Goal: Transaction & Acquisition: Purchase product/service

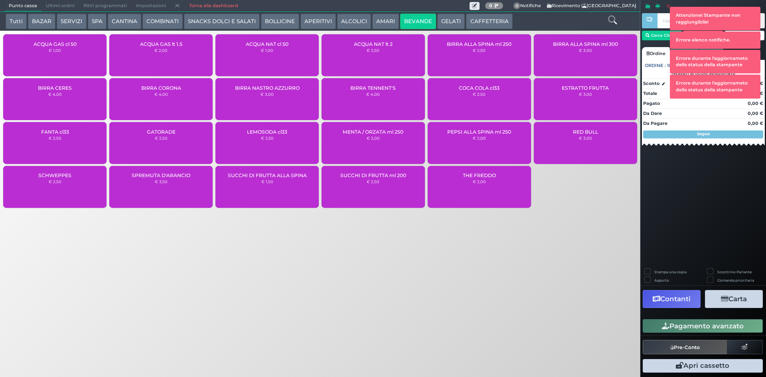
click at [284, 56] on div "ACQUA NAT cl 50 € 1,00" at bounding box center [267, 55] width 103 height 42
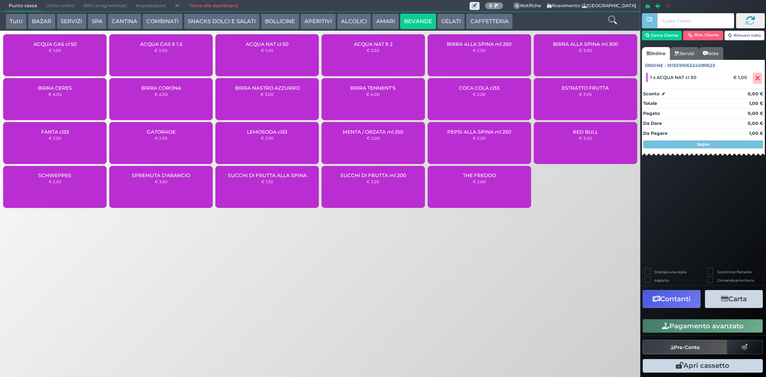
click at [486, 18] on button "CAFFETTERIA" at bounding box center [489, 22] width 46 height 16
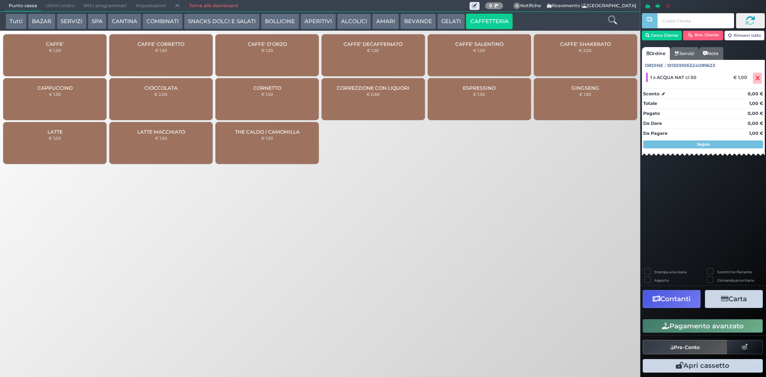
click at [51, 65] on div "CAFFE' € 1,20" at bounding box center [54, 55] width 103 height 42
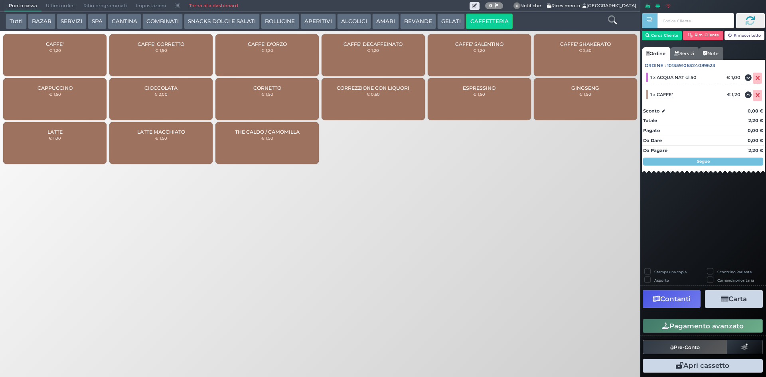
click at [696, 331] on button "Pagamento avanzato" at bounding box center [703, 326] width 120 height 14
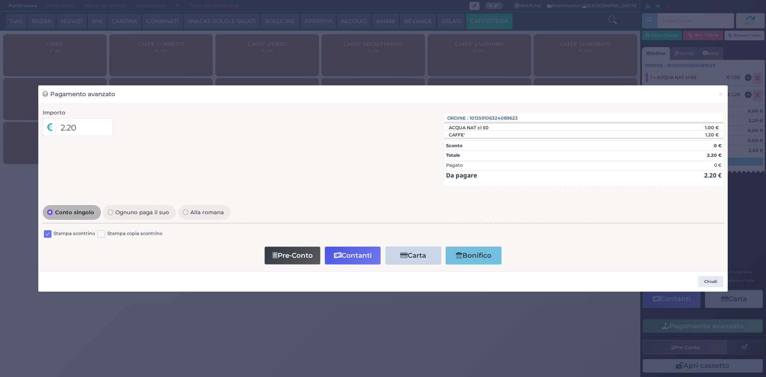
click at [49, 237] on label at bounding box center [48, 234] width 8 height 8
click at [0, 0] on input "checkbox" at bounding box center [0, 0] width 0 height 0
click at [336, 259] on button "Contanti" at bounding box center [353, 256] width 56 height 18
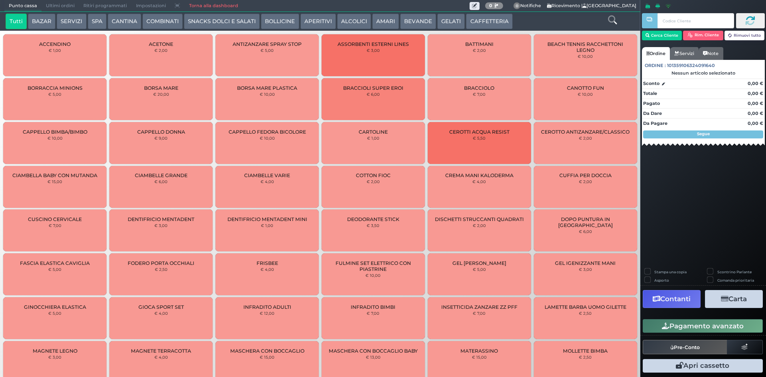
click at [60, 8] on span "Ultimi ordini" at bounding box center [61, 5] width 38 height 11
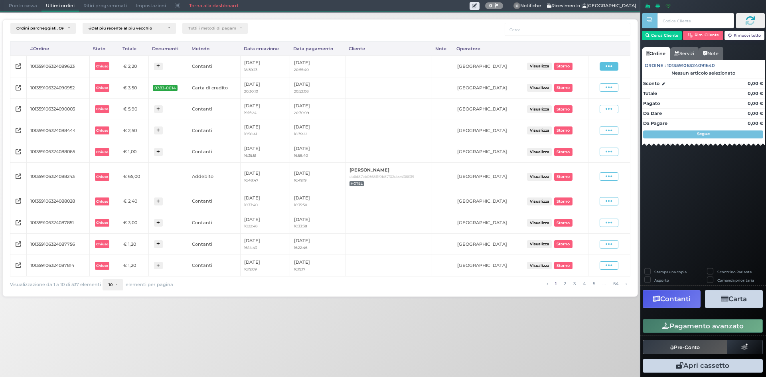
click at [611, 67] on icon at bounding box center [609, 67] width 7 height 8
click at [593, 91] on span "Ristampa Pre-Conto" at bounding box center [591, 90] width 33 height 14
click at [20, 9] on span "Punto cassa" at bounding box center [22, 5] width 37 height 11
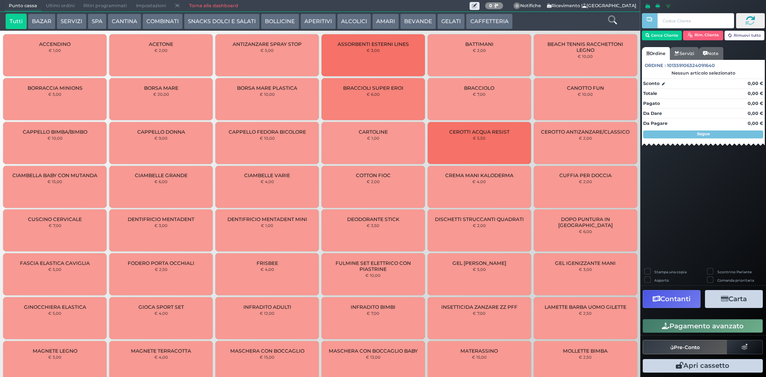
click at [72, 11] on span "Ultimi ordini" at bounding box center [61, 5] width 38 height 11
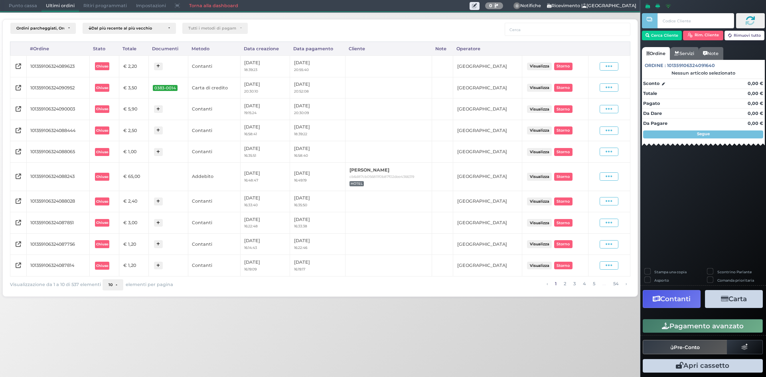
click at [13, 4] on span "Punto cassa" at bounding box center [22, 5] width 37 height 11
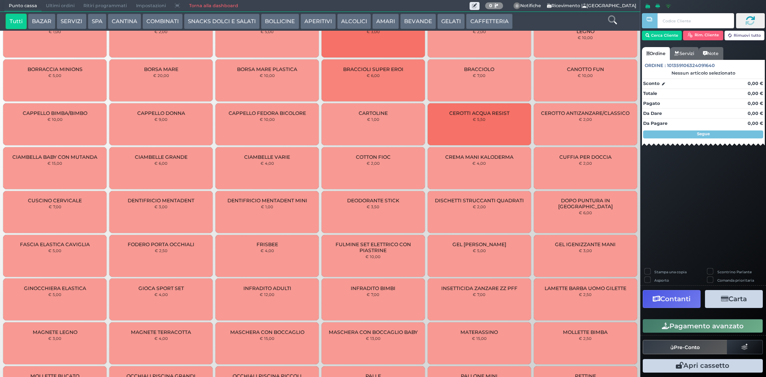
click at [82, 21] on button "SERVIZI" at bounding box center [72, 22] width 30 height 16
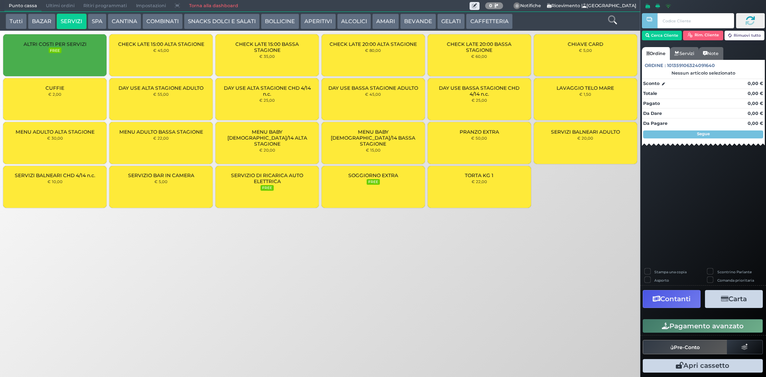
click at [175, 146] on div "MENU ADULTO BASSA STAGIONE € 22,00" at bounding box center [160, 143] width 103 height 42
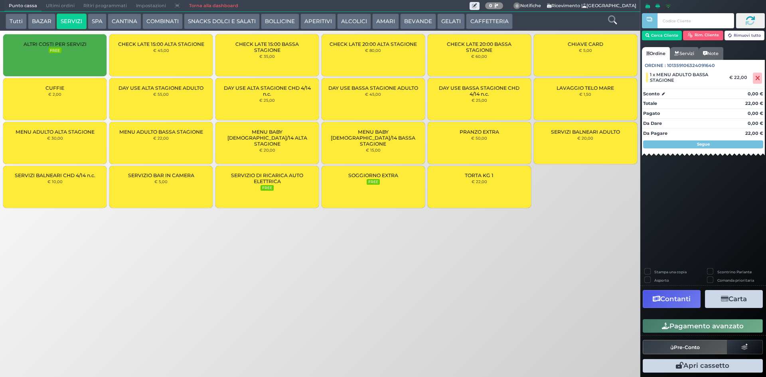
click at [179, 146] on div "MENU ADULTO BASSA STAGIONE € 22,00" at bounding box center [160, 143] width 103 height 42
click at [645, 267] on div "Stampa una copia Scontrino Parlante Asporto Comanda prioritaria Contanti Carta …" at bounding box center [704, 320] width 126 height 113
click at [655, 271] on label "Stampa una copia" at bounding box center [671, 271] width 32 height 5
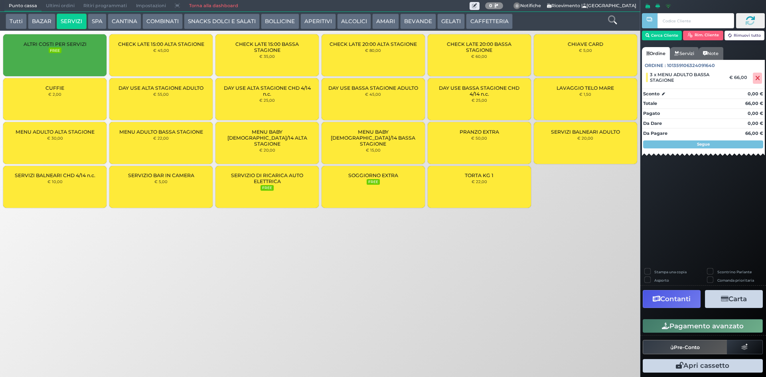
checkbox input "true"
click at [666, 302] on button "Contanti" at bounding box center [672, 299] width 58 height 18
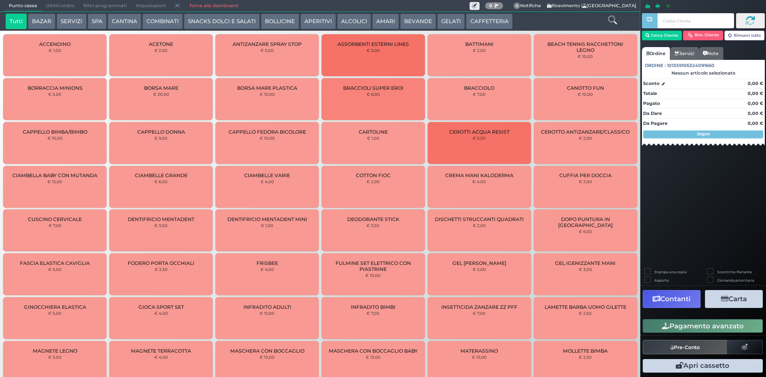
click at [477, 23] on button "CAFFETTERIA" at bounding box center [489, 22] width 46 height 16
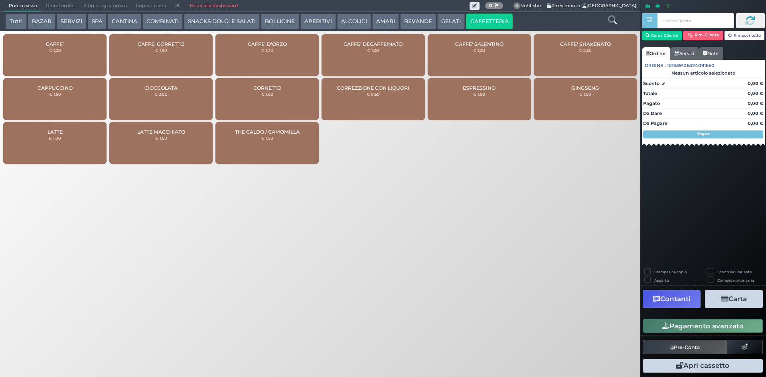
click at [58, 50] on small "€ 1,20" at bounding box center [55, 50] width 12 height 5
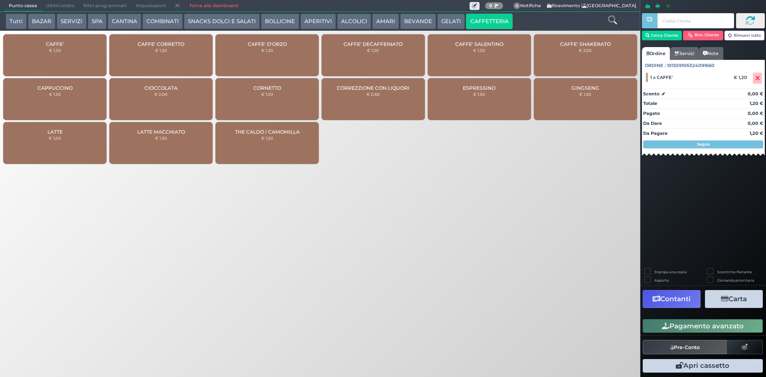
click at [680, 321] on button "Pagamento avanzato" at bounding box center [703, 326] width 120 height 14
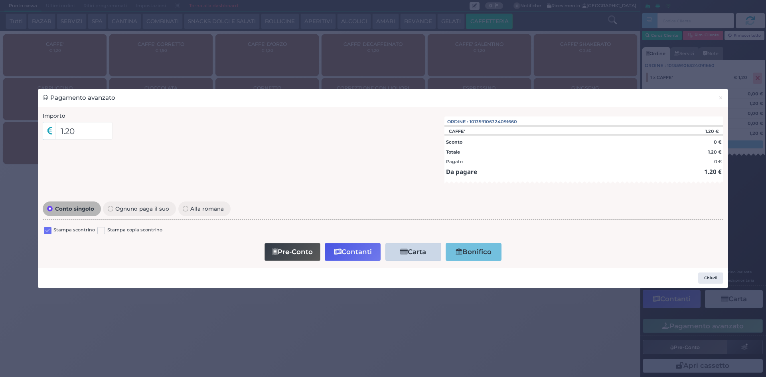
click at [47, 231] on label at bounding box center [48, 231] width 8 height 8
click at [0, 0] on input "checkbox" at bounding box center [0, 0] width 0 height 0
click at [356, 253] on button "Contanti" at bounding box center [353, 252] width 56 height 18
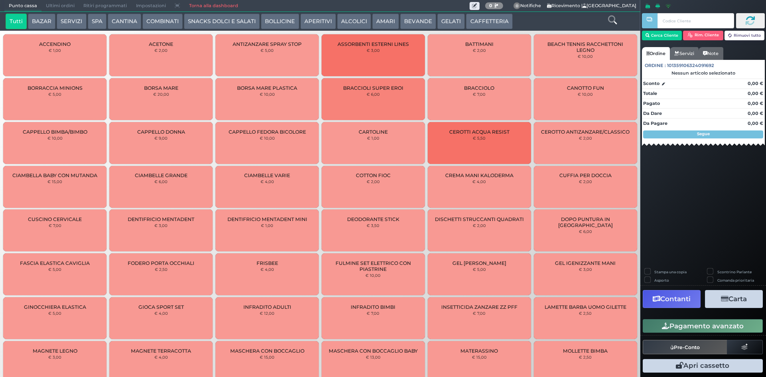
click at [473, 18] on button "CAFFETTERIA" at bounding box center [489, 22] width 46 height 16
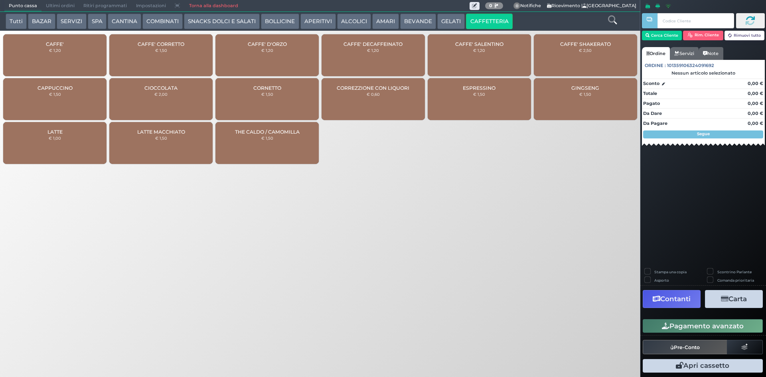
click at [57, 47] on div "CAFFE' € 1,20" at bounding box center [54, 55] width 103 height 42
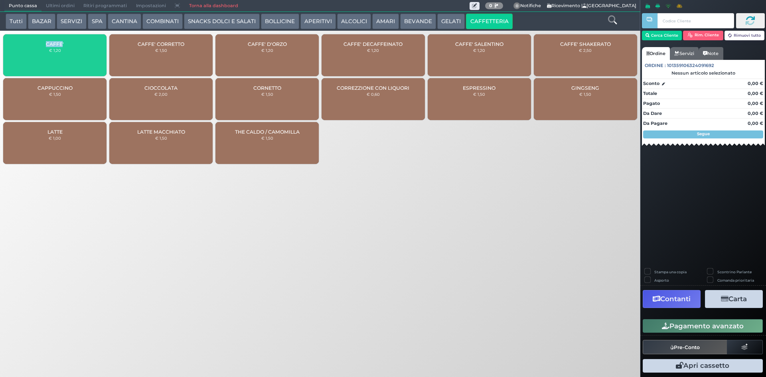
click at [57, 47] on div "CAFFE' € 1,20" at bounding box center [54, 55] width 103 height 42
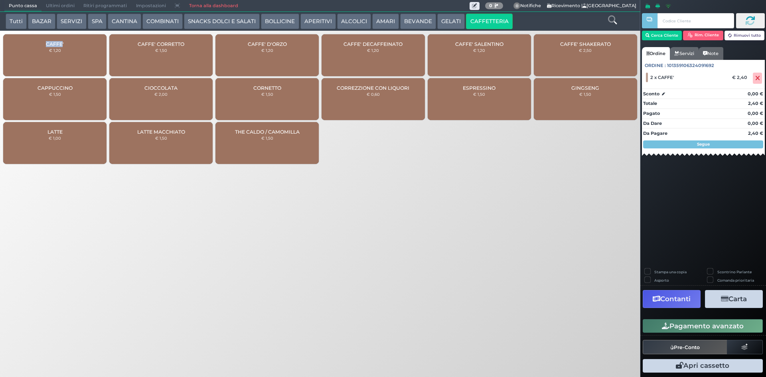
click at [715, 324] on button "Pagamento avanzato" at bounding box center [703, 326] width 120 height 14
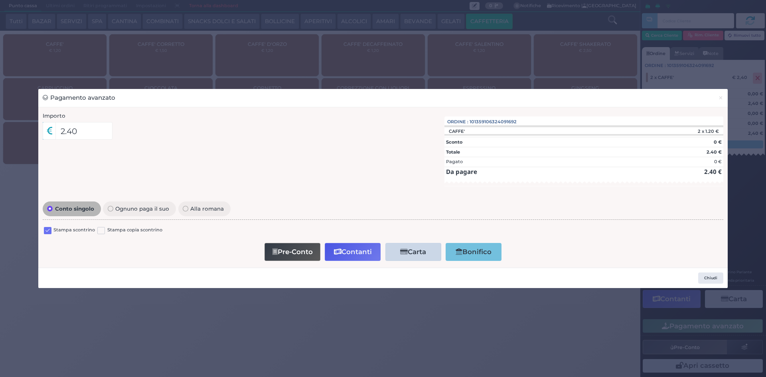
click at [49, 230] on label at bounding box center [48, 231] width 8 height 8
click at [0, 0] on input "checkbox" at bounding box center [0, 0] width 0 height 0
click at [346, 251] on button "Contanti" at bounding box center [353, 252] width 56 height 18
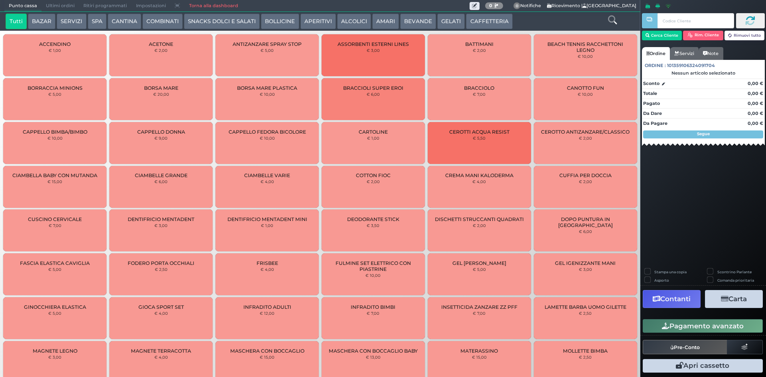
click at [412, 24] on button "BEVANDE" at bounding box center [418, 22] width 36 height 16
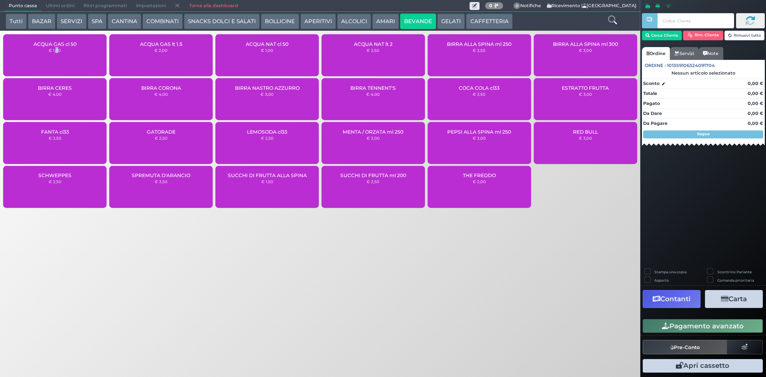
click at [57, 47] on div "ACQUA GAS cl 50 € 1,00" at bounding box center [54, 55] width 103 height 42
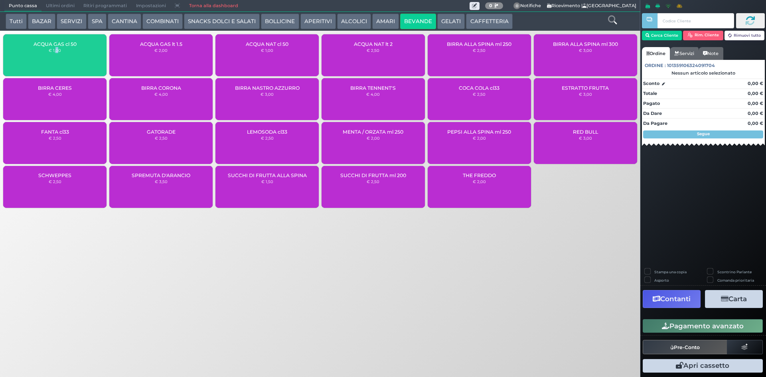
click at [57, 48] on small "€ 1,00" at bounding box center [55, 50] width 12 height 5
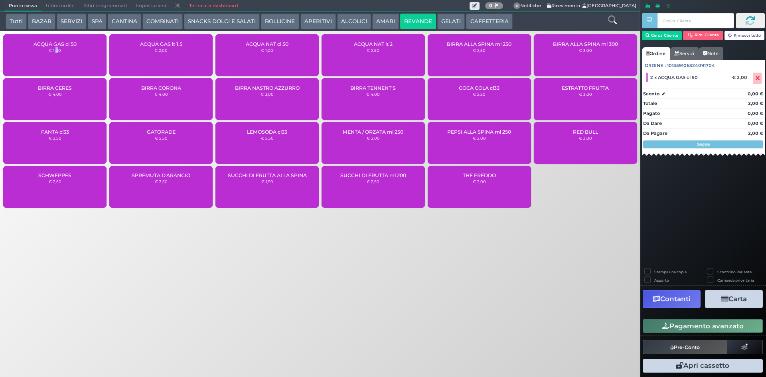
click at [680, 328] on button "Pagamento avanzato" at bounding box center [703, 326] width 120 height 14
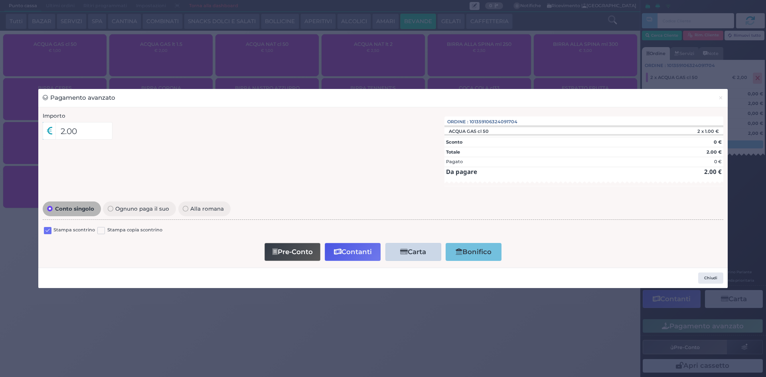
click at [45, 232] on label at bounding box center [48, 231] width 8 height 8
click at [0, 0] on input "checkbox" at bounding box center [0, 0] width 0 height 0
click at [353, 253] on button "Contanti" at bounding box center [353, 252] width 56 height 18
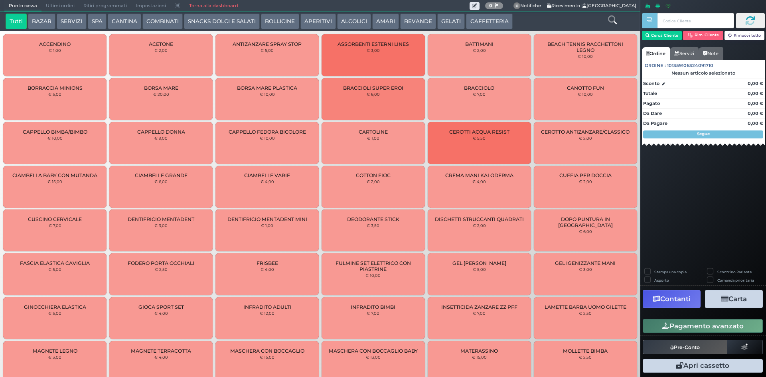
click at [486, 16] on button "CAFFETTERIA" at bounding box center [489, 22] width 46 height 16
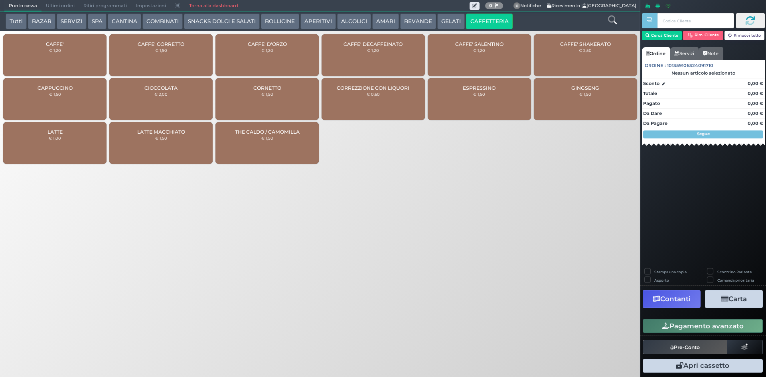
click at [287, 52] on div "CAFFE' D'ORZO € 1,20" at bounding box center [267, 55] width 103 height 42
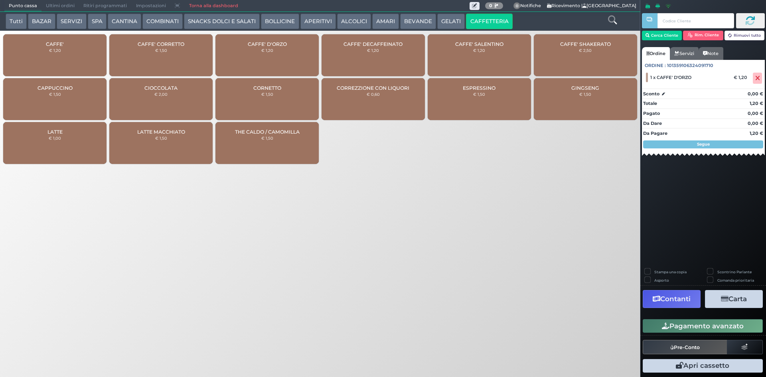
click at [679, 327] on button "Pagamento avanzato" at bounding box center [703, 326] width 120 height 14
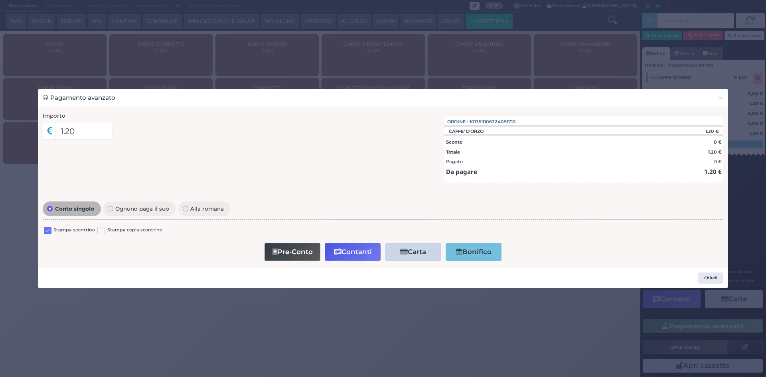
click at [46, 233] on label at bounding box center [48, 231] width 8 height 8
click at [0, 0] on input "checkbox" at bounding box center [0, 0] width 0 height 0
click at [356, 255] on button "Contanti" at bounding box center [353, 252] width 56 height 18
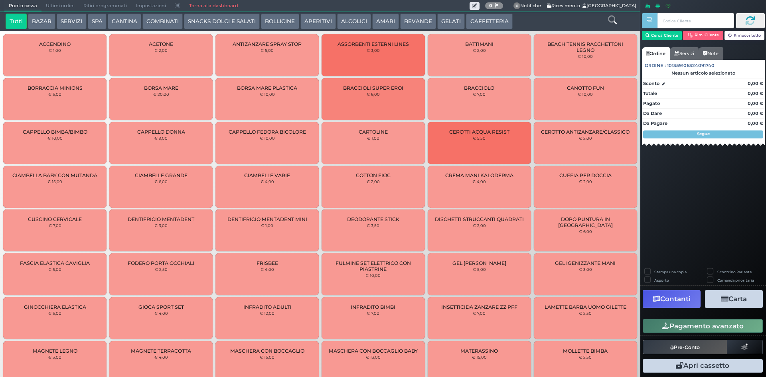
click at [49, 5] on span "Ultimi ordini" at bounding box center [61, 5] width 38 height 11
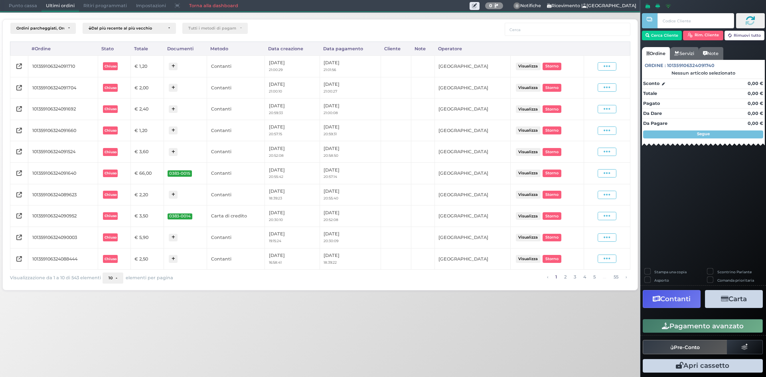
drag, startPoint x: 601, startPoint y: 66, endPoint x: 597, endPoint y: 76, distance: 10.7
click at [602, 66] on span at bounding box center [607, 66] width 19 height 8
click at [593, 91] on span "Ristampa Pre-Conto" at bounding box center [588, 90] width 33 height 14
click at [37, 6] on span "Punto cassa" at bounding box center [22, 5] width 37 height 11
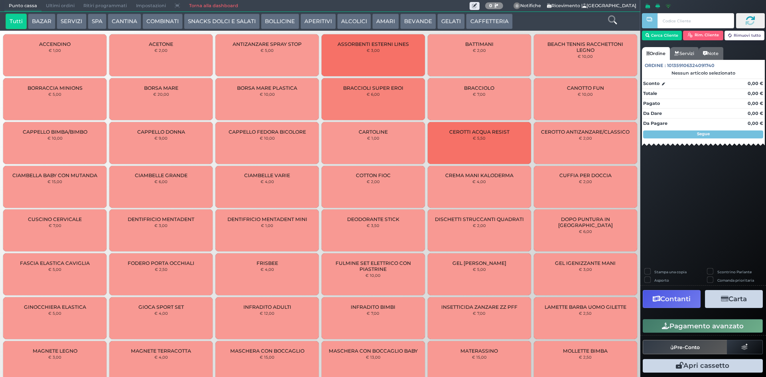
click at [494, 23] on button "CAFFETTERIA" at bounding box center [489, 22] width 46 height 16
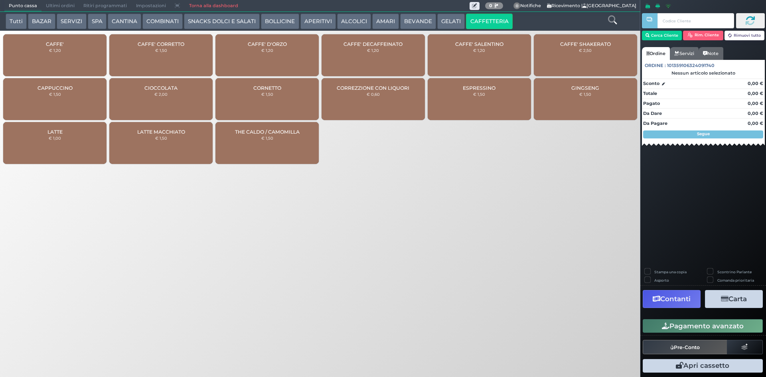
drag, startPoint x: 57, startPoint y: 55, endPoint x: 97, endPoint y: 70, distance: 43.4
click at [56, 54] on div "CAFFE' € 1,20" at bounding box center [54, 55] width 103 height 42
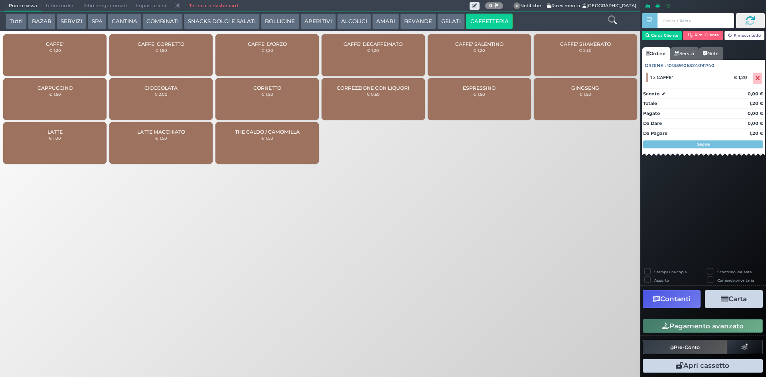
click at [708, 325] on button "Pagamento avanzato" at bounding box center [703, 326] width 120 height 14
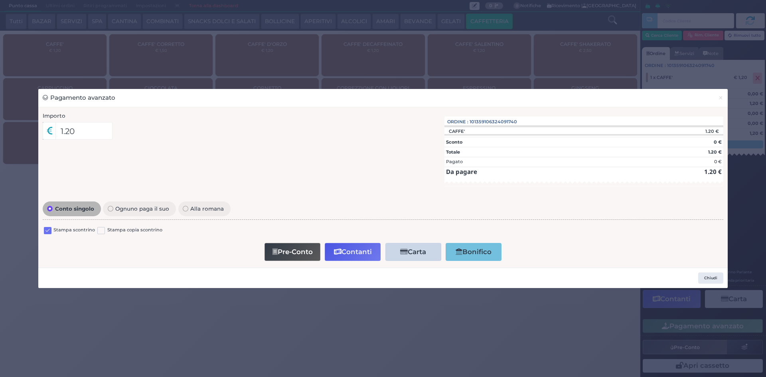
click at [43, 233] on div "Stampa scontrino Stampa copia scontrino" at bounding box center [383, 231] width 681 height 19
click at [49, 233] on label at bounding box center [48, 231] width 8 height 8
click at [0, 0] on input "checkbox" at bounding box center [0, 0] width 0 height 0
click at [354, 253] on button "Contanti" at bounding box center [353, 252] width 56 height 18
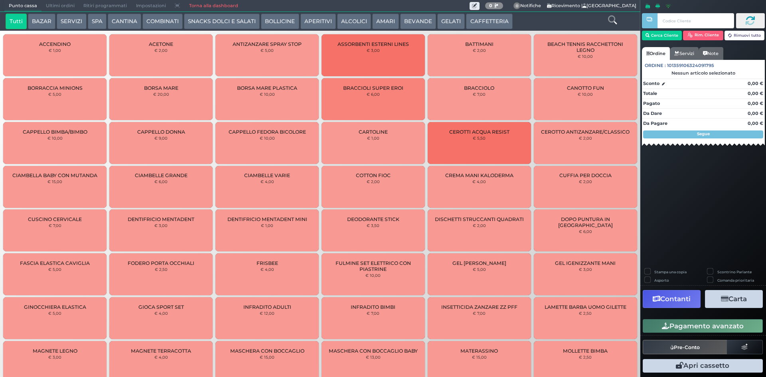
click at [56, 0] on span "Ultimi ordini" at bounding box center [61, 5] width 38 height 11
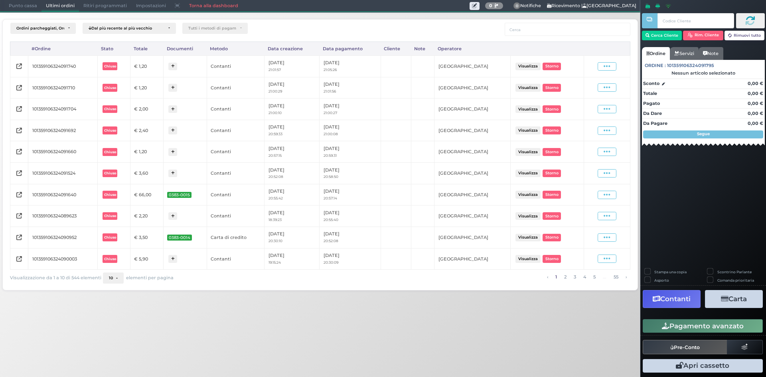
click at [603, 68] on span at bounding box center [607, 66] width 19 height 8
click at [587, 91] on span "Ristampa Pre-Conto" at bounding box center [588, 90] width 33 height 14
click at [19, 8] on span "Punto cassa" at bounding box center [22, 5] width 37 height 11
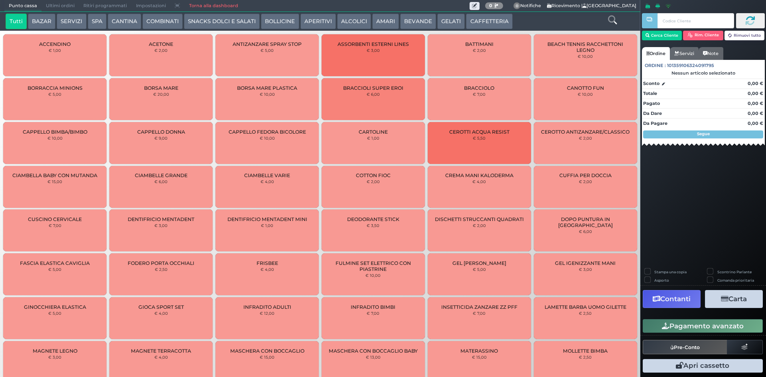
click at [472, 22] on button "CAFFETTERIA" at bounding box center [489, 22] width 46 height 16
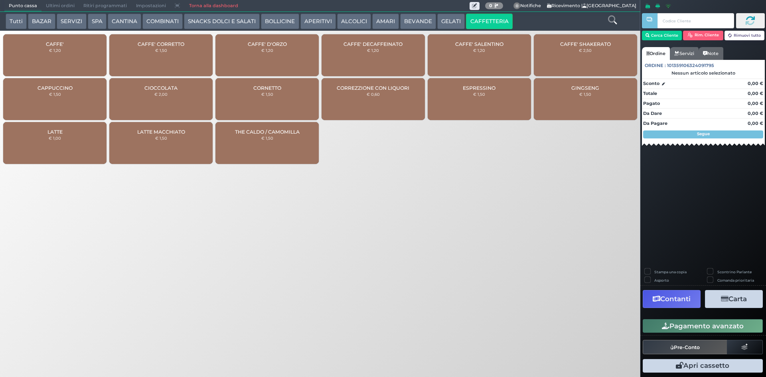
click at [82, 65] on div "CAFFE' € 1,20" at bounding box center [54, 55] width 103 height 42
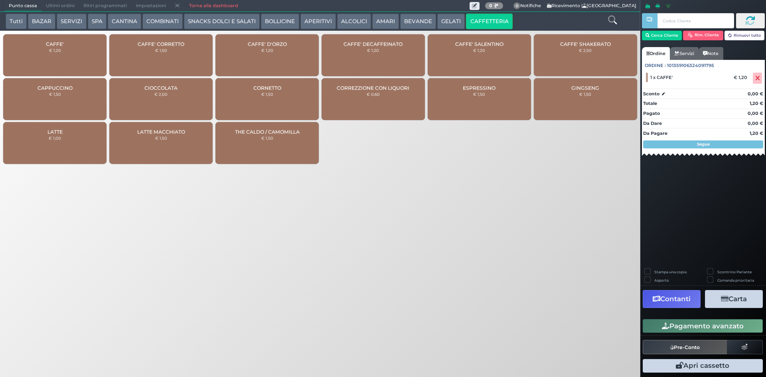
click at [354, 25] on button "ALCOLICI" at bounding box center [354, 22] width 34 height 16
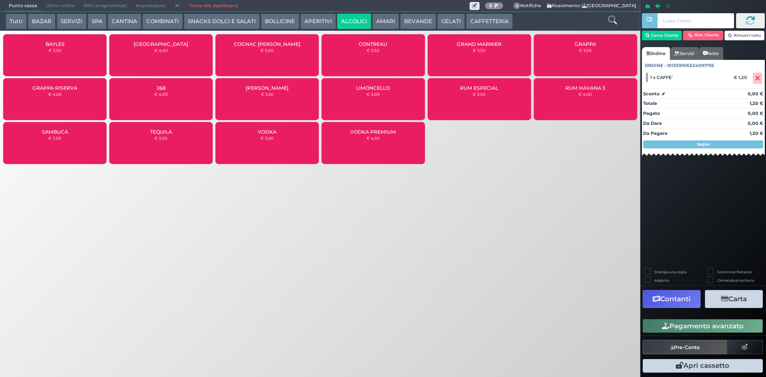
click at [50, 95] on small "€ 4,00" at bounding box center [55, 94] width 14 height 5
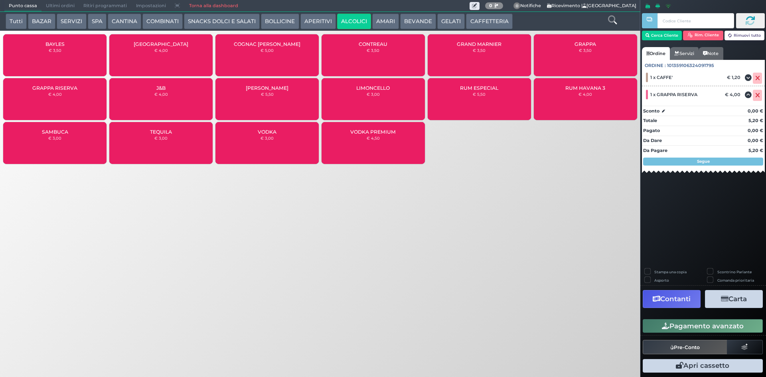
click at [697, 329] on button "Pagamento avanzato" at bounding box center [703, 326] width 120 height 14
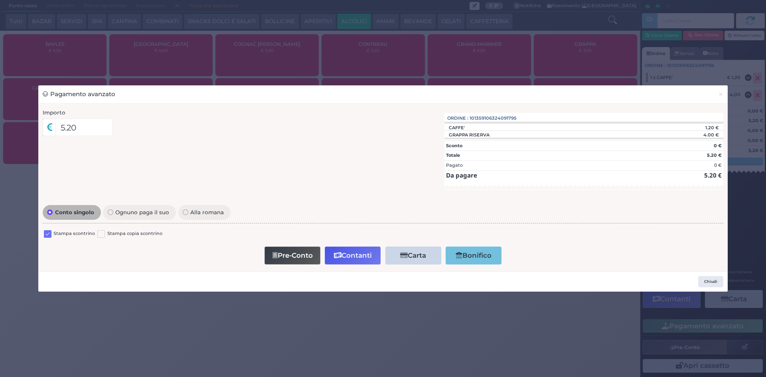
click at [47, 233] on label at bounding box center [48, 234] width 8 height 8
click at [0, 0] on input "checkbox" at bounding box center [0, 0] width 0 height 0
click at [363, 260] on button "Contanti" at bounding box center [353, 256] width 56 height 18
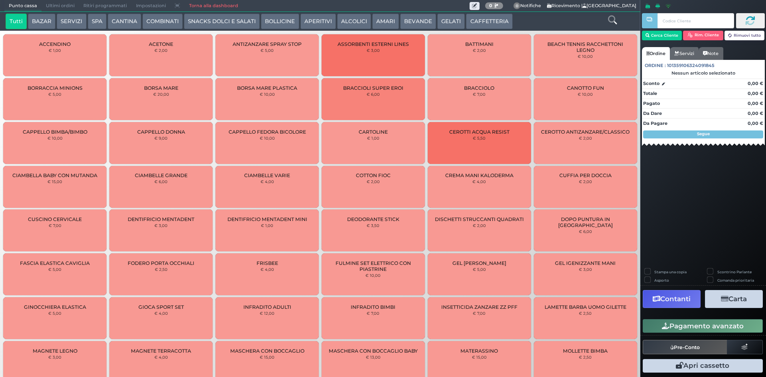
click at [64, 9] on span "Ultimi ordini" at bounding box center [61, 5] width 38 height 11
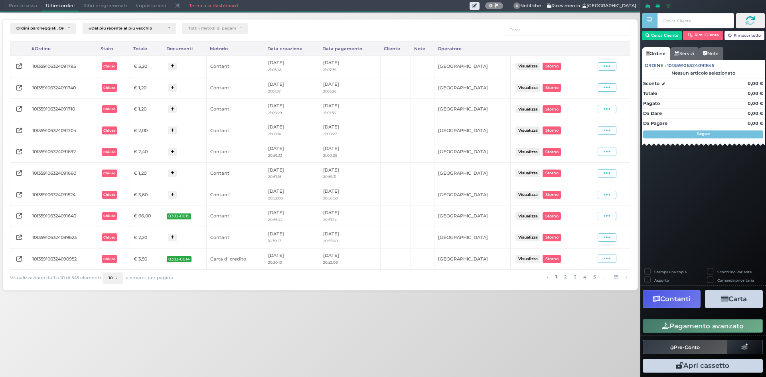
click at [607, 69] on icon at bounding box center [607, 67] width 7 height 8
click at [587, 89] on span "Ristampa Pre-Conto" at bounding box center [588, 90] width 33 height 14
click at [32, 6] on span "Punto cassa" at bounding box center [22, 5] width 37 height 11
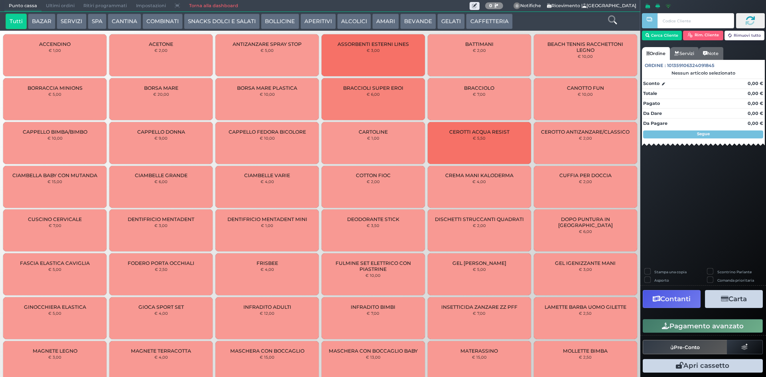
click at [491, 17] on button "CAFFETTERIA" at bounding box center [489, 22] width 46 height 16
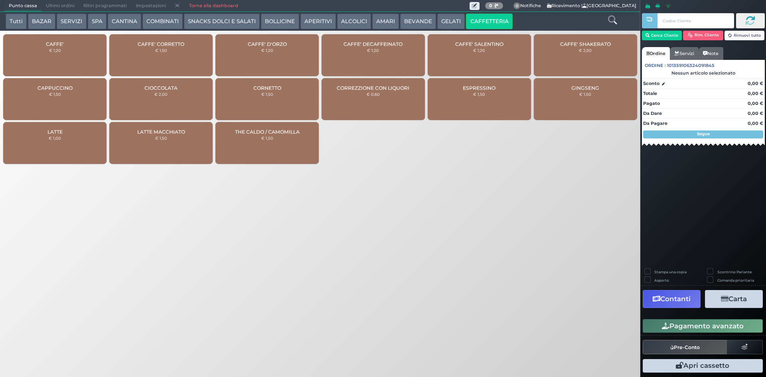
click at [75, 51] on div "CAFFE' € 1,20" at bounding box center [54, 55] width 103 height 42
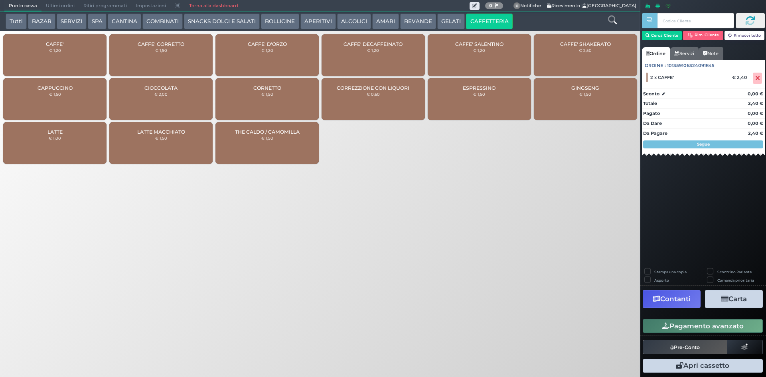
click at [700, 325] on button "Pagamento avanzato" at bounding box center [703, 326] width 120 height 14
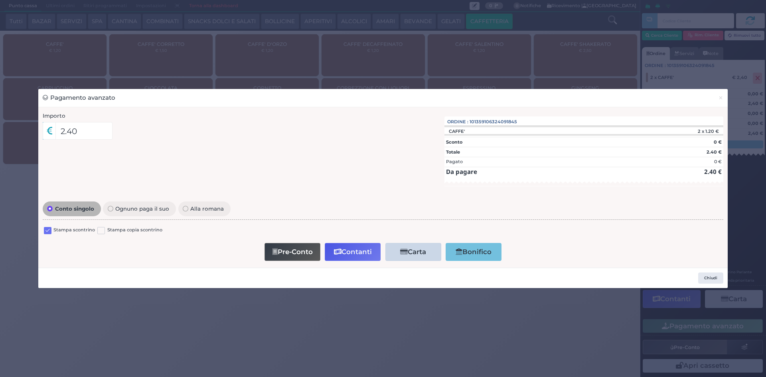
click at [46, 233] on label at bounding box center [48, 231] width 8 height 8
click at [0, 0] on input "checkbox" at bounding box center [0, 0] width 0 height 0
click at [351, 258] on button "Contanti" at bounding box center [353, 252] width 56 height 18
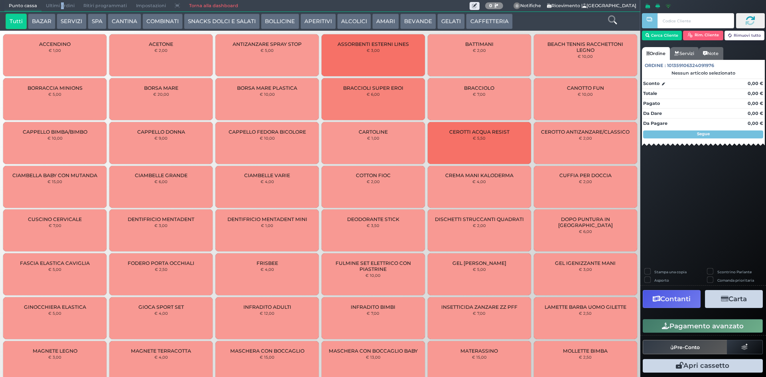
click at [62, 6] on span "Ultimi ordini" at bounding box center [61, 5] width 38 height 11
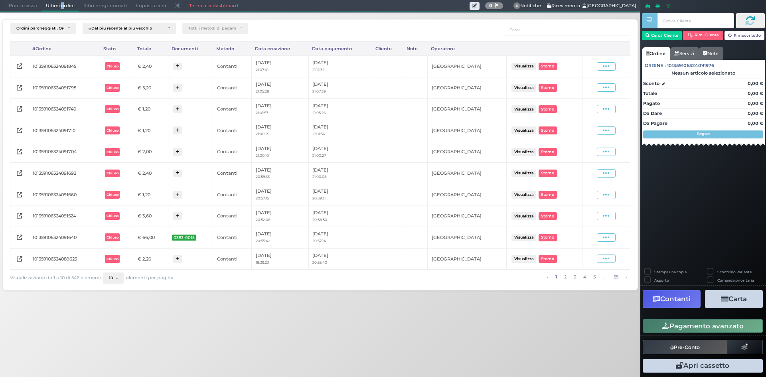
drag, startPoint x: 608, startPoint y: 67, endPoint x: 611, endPoint y: 72, distance: 5.4
click at [608, 67] on icon at bounding box center [606, 67] width 7 height 8
click at [585, 91] on span "Ristampa Pre-Conto" at bounding box center [587, 90] width 33 height 14
click at [22, 7] on span "Punto cassa" at bounding box center [22, 5] width 37 height 11
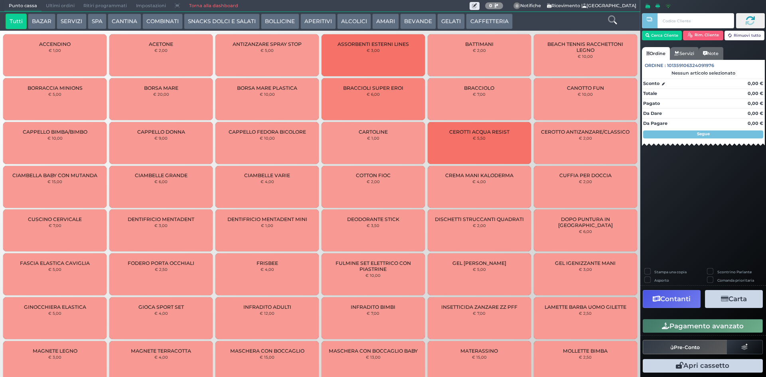
click at [483, 20] on button "CAFFETTERIA" at bounding box center [489, 22] width 46 height 16
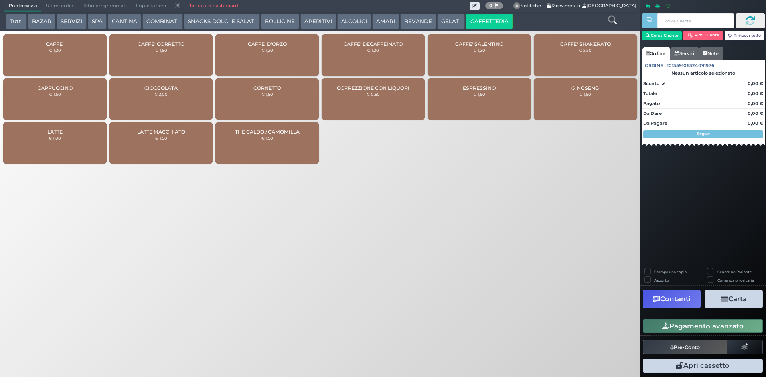
click at [177, 52] on div "CAFFE' CORRETTO € 1,50" at bounding box center [160, 55] width 103 height 42
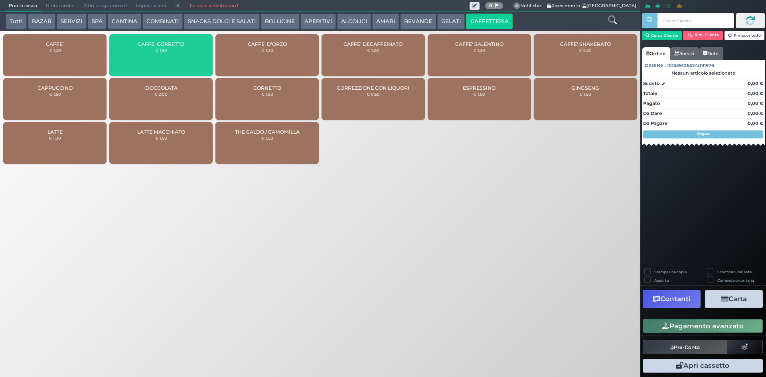
click at [177, 51] on div "CAFFE' CORRETTO € 1,50" at bounding box center [160, 55] width 103 height 42
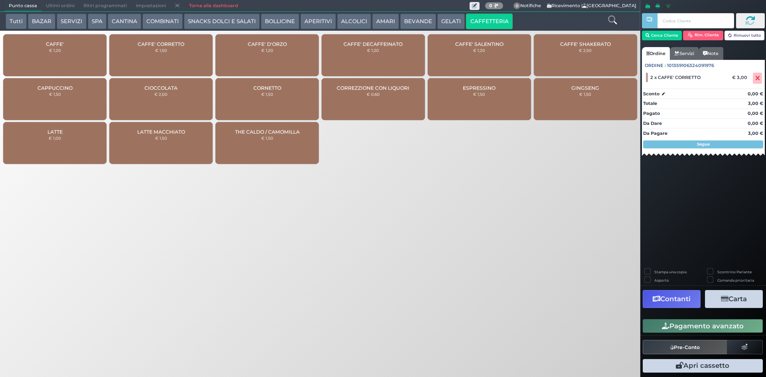
click at [703, 321] on button "Pagamento avanzato" at bounding box center [703, 326] width 120 height 14
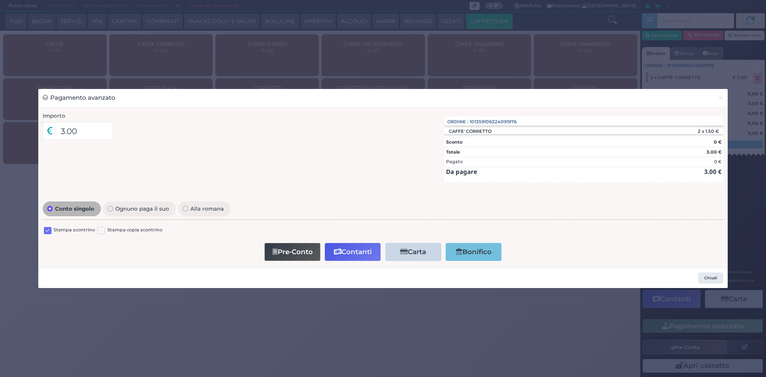
click at [46, 236] on div at bounding box center [48, 232] width 8 height 10
click at [49, 229] on label at bounding box center [48, 231] width 8 height 8
click at [0, 0] on input "checkbox" at bounding box center [0, 0] width 0 height 0
click at [360, 250] on button "Contanti" at bounding box center [353, 252] width 56 height 18
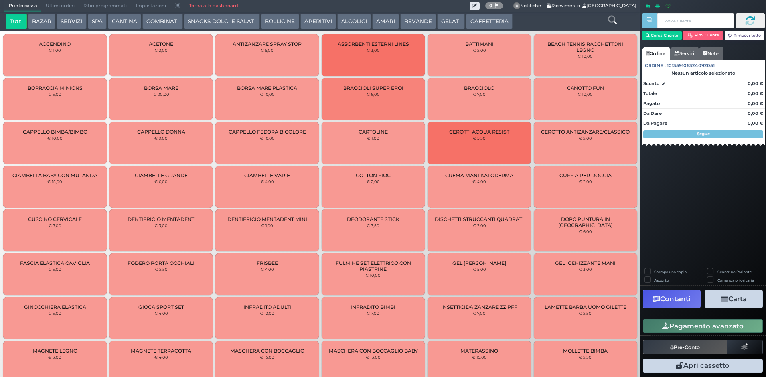
drag, startPoint x: 57, startPoint y: 3, endPoint x: 55, endPoint y: 7, distance: 4.7
click at [57, 4] on span "Ultimi ordini" at bounding box center [61, 5] width 38 height 11
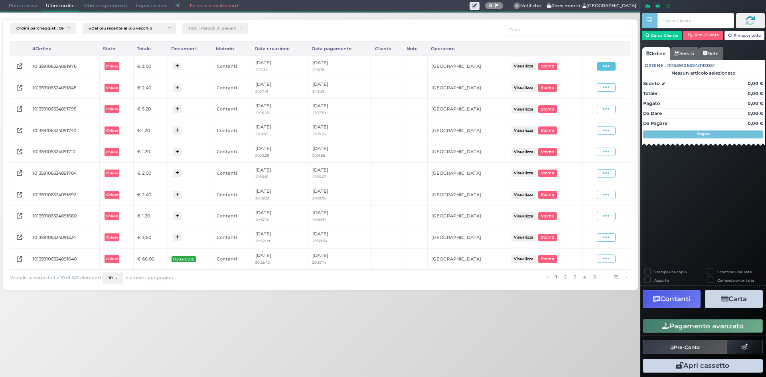
click at [610, 66] on span at bounding box center [606, 66] width 19 height 8
click at [596, 89] on span "Ristampa Pre-Conto" at bounding box center [587, 90] width 33 height 14
click at [20, 7] on span "Punto cassa" at bounding box center [22, 5] width 37 height 11
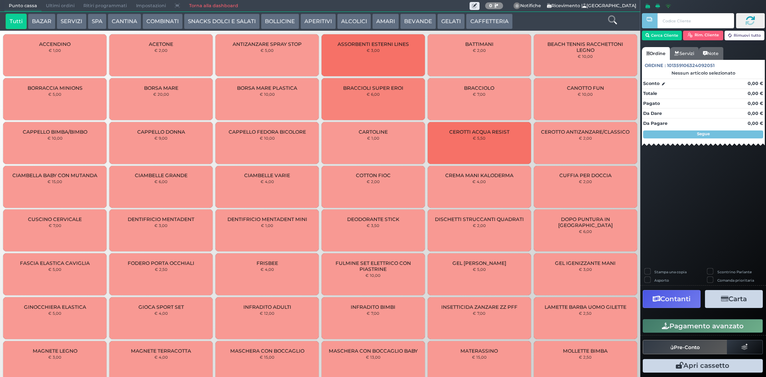
click at [484, 12] on div "Tutti BAZAR SERVIZI SPA CANTINA COMBINATI SNACKS DOLCI E SALATI BOLLICINE APERI…" at bounding box center [320, 21] width 641 height 19
click at [485, 17] on button "CAFFETTERIA" at bounding box center [489, 22] width 46 height 16
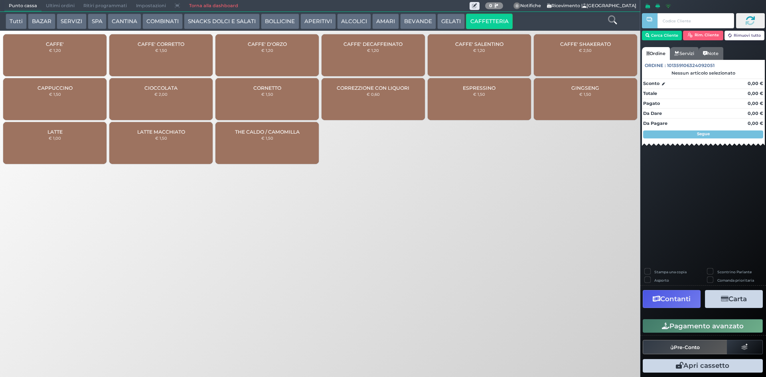
click at [63, 62] on div "CAFFE' € 1,20" at bounding box center [54, 55] width 103 height 42
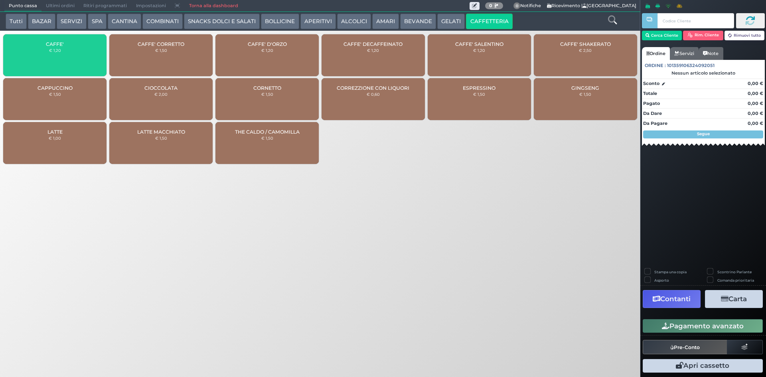
click at [63, 62] on div "CAFFE' € 1,20" at bounding box center [54, 55] width 103 height 42
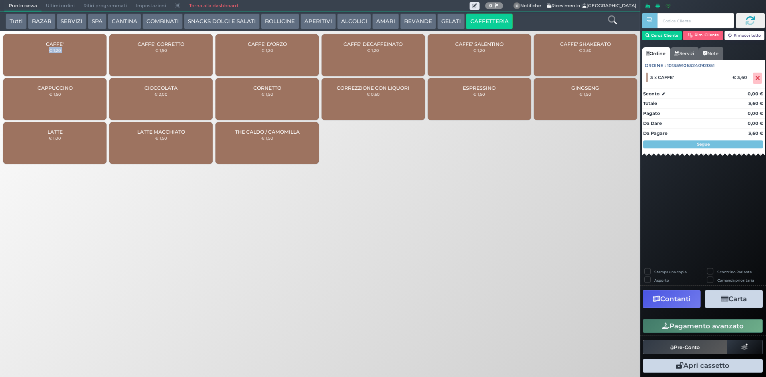
click at [725, 327] on button "Pagamento avanzato" at bounding box center [703, 326] width 120 height 14
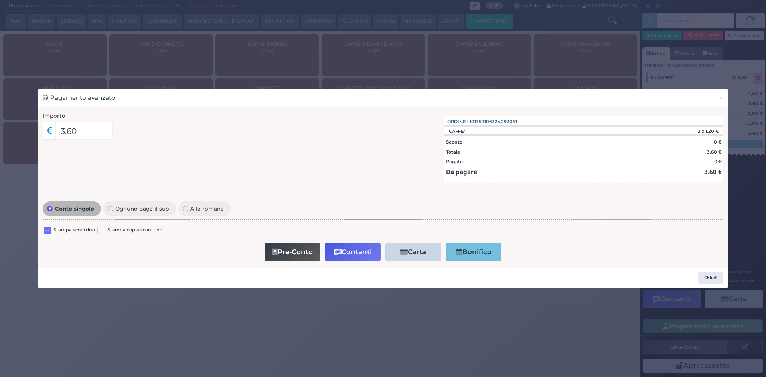
click at [55, 235] on div "Stampa scontrino" at bounding box center [69, 232] width 51 height 10
click at [57, 231] on label "Stampa scontrino" at bounding box center [74, 231] width 42 height 8
click at [47, 230] on label at bounding box center [48, 231] width 8 height 8
click at [0, 0] on input "checkbox" at bounding box center [0, 0] width 0 height 0
click at [361, 257] on button "Contanti" at bounding box center [353, 252] width 56 height 18
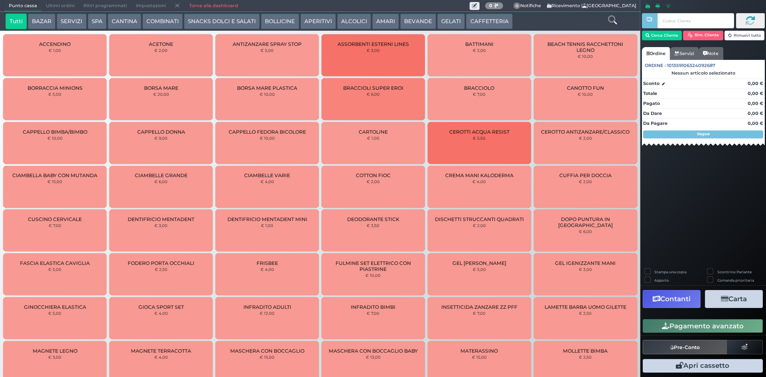
click at [475, 17] on button "CAFFETTERIA" at bounding box center [489, 22] width 46 height 16
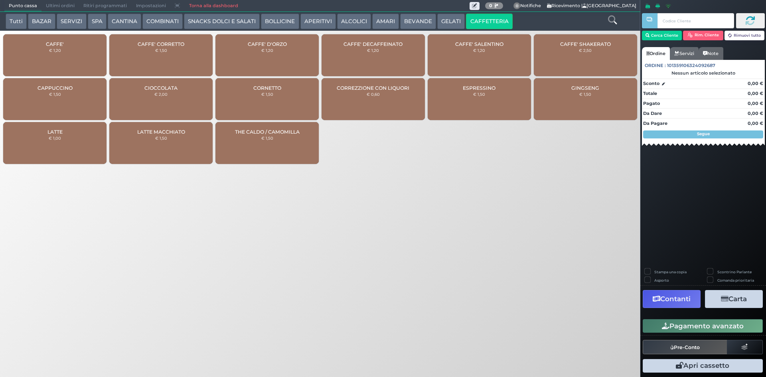
click at [61, 44] on span "CAFFE'" at bounding box center [55, 44] width 18 height 6
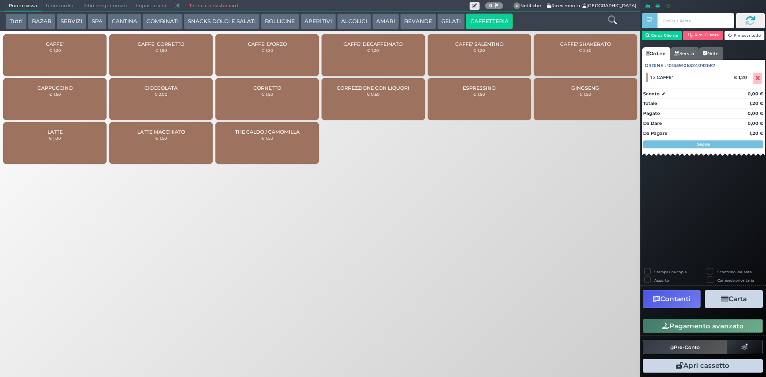
click at [362, 55] on div "CAFFE' DECAFFEINATO € 1,20" at bounding box center [373, 55] width 103 height 42
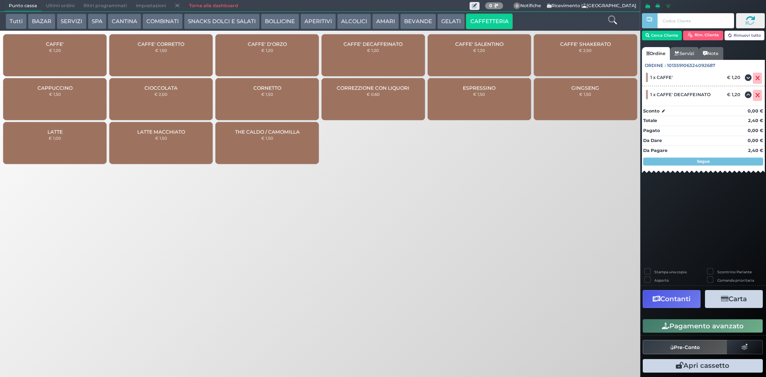
click at [674, 328] on button "Pagamento avanzato" at bounding box center [703, 326] width 120 height 14
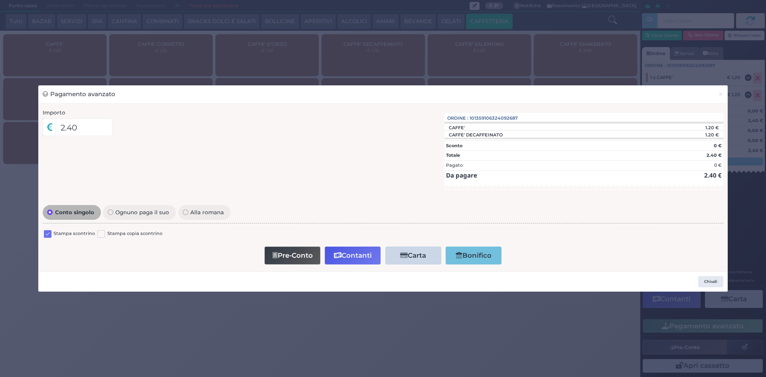
click at [45, 232] on label at bounding box center [48, 234] width 8 height 8
click at [0, 0] on input "checkbox" at bounding box center [0, 0] width 0 height 0
click at [357, 256] on button "Contanti" at bounding box center [353, 256] width 56 height 18
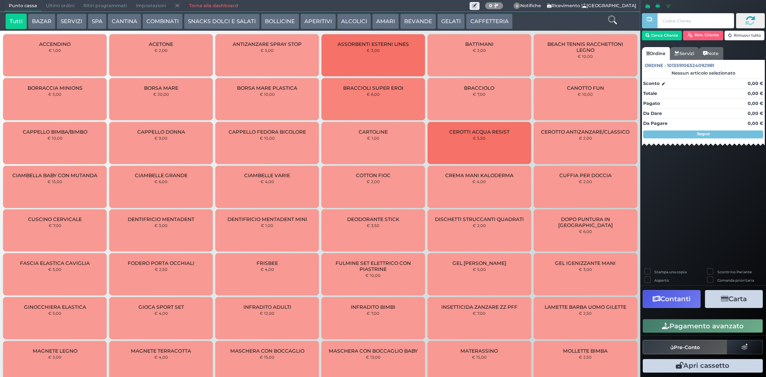
click at [421, 23] on button "BEVANDE" at bounding box center [418, 22] width 36 height 16
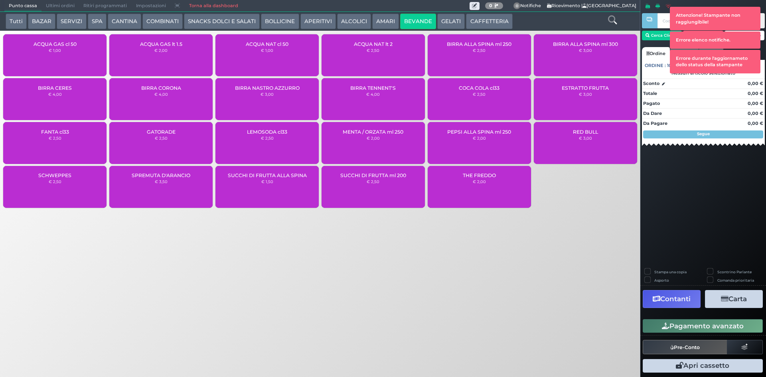
click at [50, 3] on span "Ultimi ordini" at bounding box center [61, 5] width 38 height 11
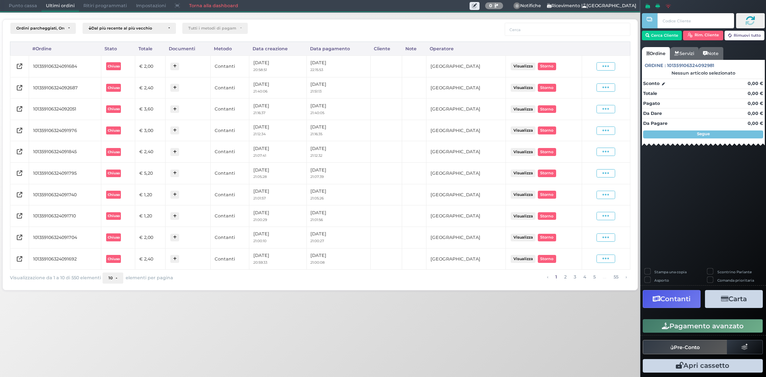
drag, startPoint x: 612, startPoint y: 68, endPoint x: 606, endPoint y: 73, distance: 8.5
click at [612, 68] on span at bounding box center [606, 66] width 19 height 8
click at [598, 95] on span "Ristampa Pre-Conto" at bounding box center [586, 90] width 33 height 14
click at [26, 8] on span "Punto cassa" at bounding box center [22, 5] width 37 height 11
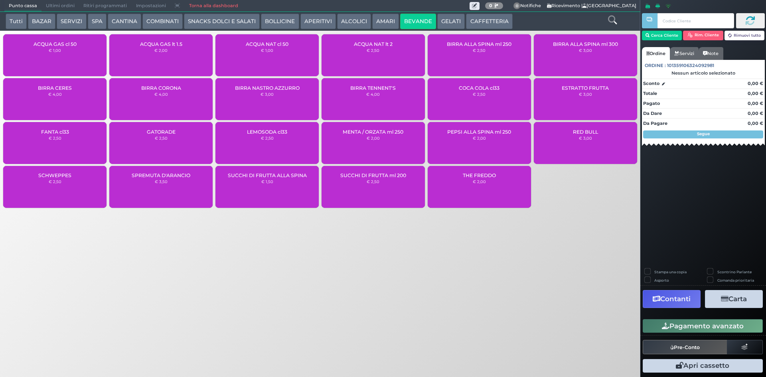
click at [380, 60] on div "ACQUA NAT lt 2 € 2,50" at bounding box center [373, 55] width 103 height 42
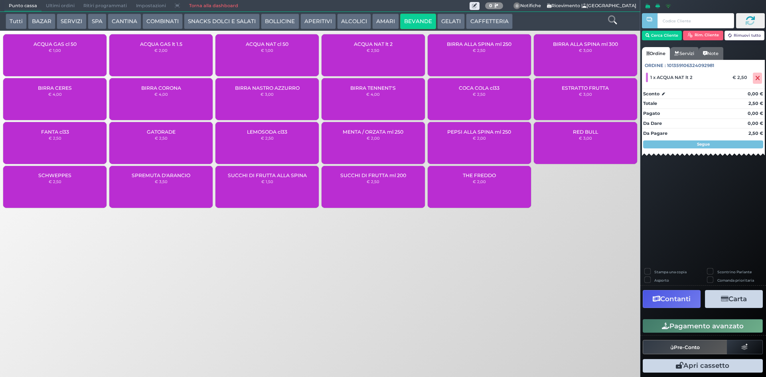
click at [712, 322] on button "Pagamento avanzato" at bounding box center [703, 326] width 120 height 14
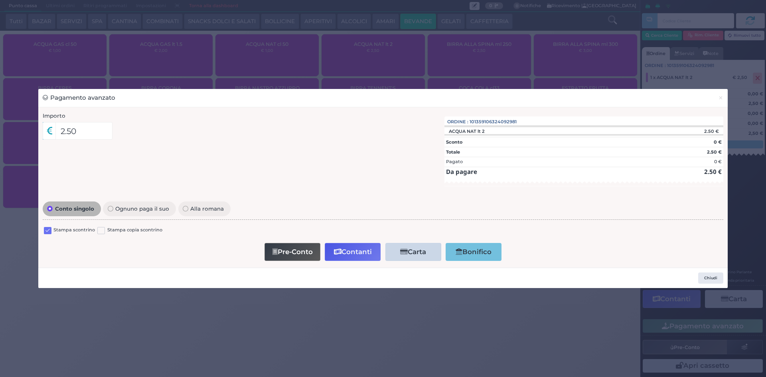
click at [45, 230] on label at bounding box center [48, 231] width 8 height 8
click at [0, 0] on input "checkbox" at bounding box center [0, 0] width 0 height 0
click at [357, 251] on button "Contanti" at bounding box center [353, 252] width 56 height 18
